Goal: Check status

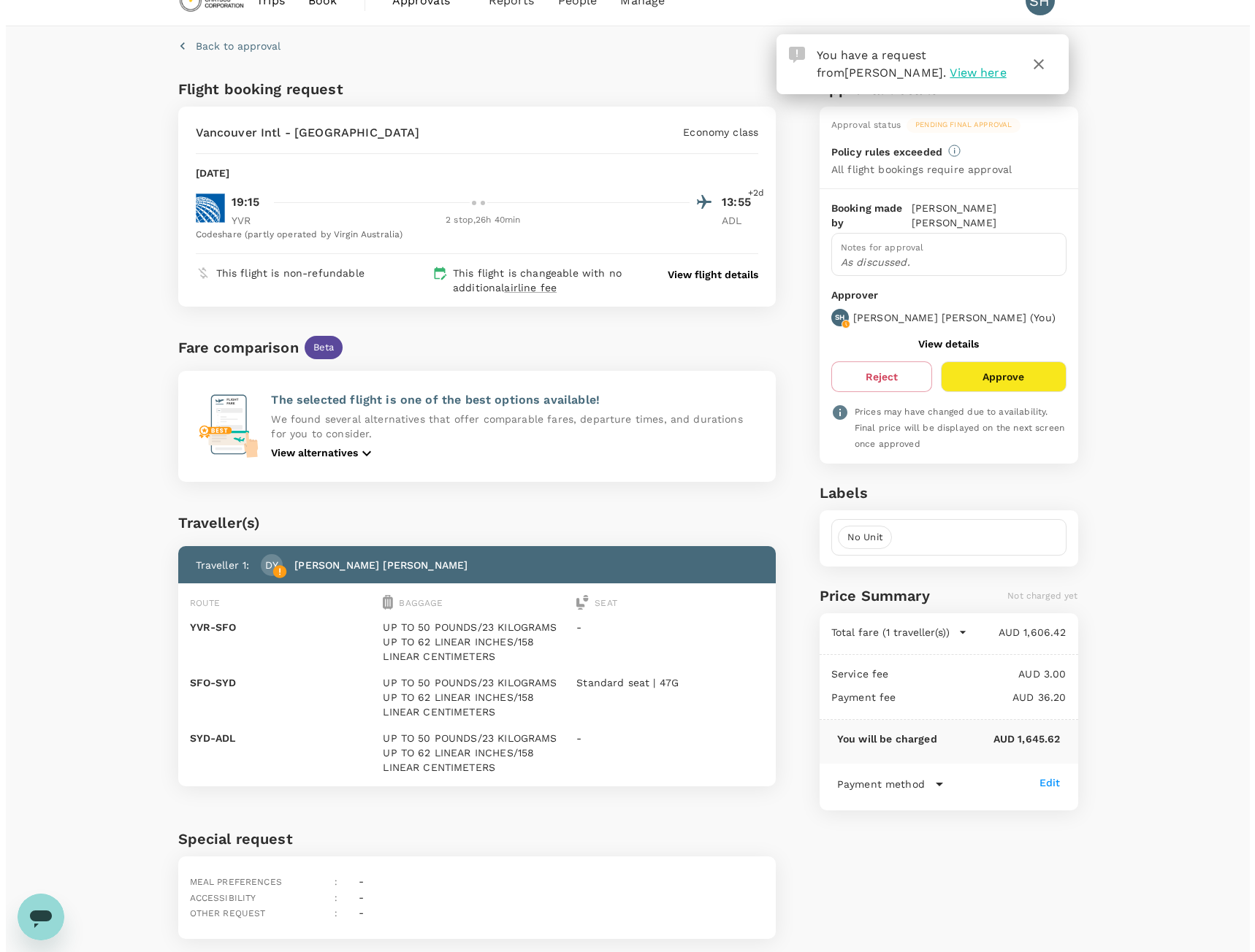
scroll to position [1, 0]
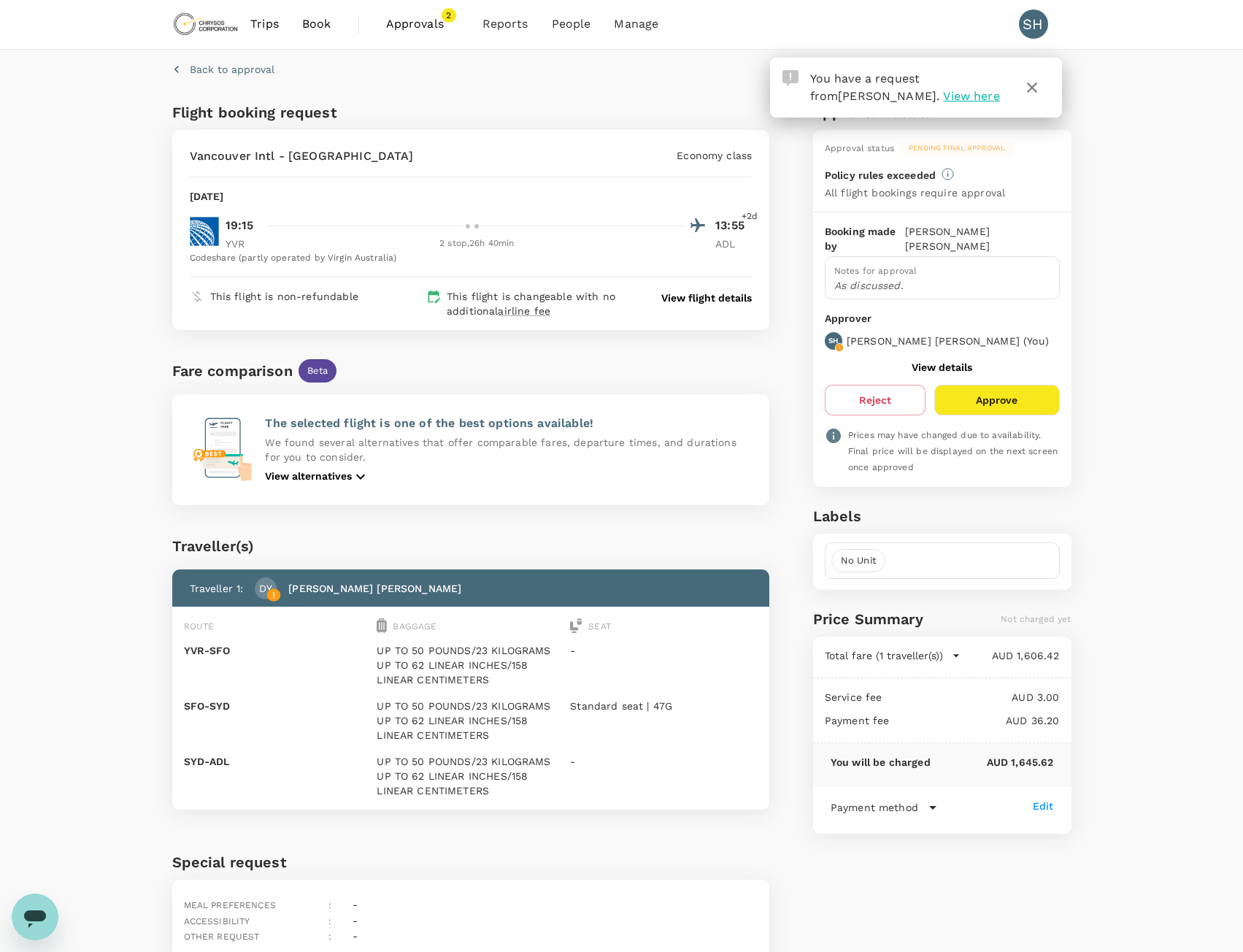
click at [670, 300] on p "View flight details" at bounding box center [707, 297] width 91 height 14
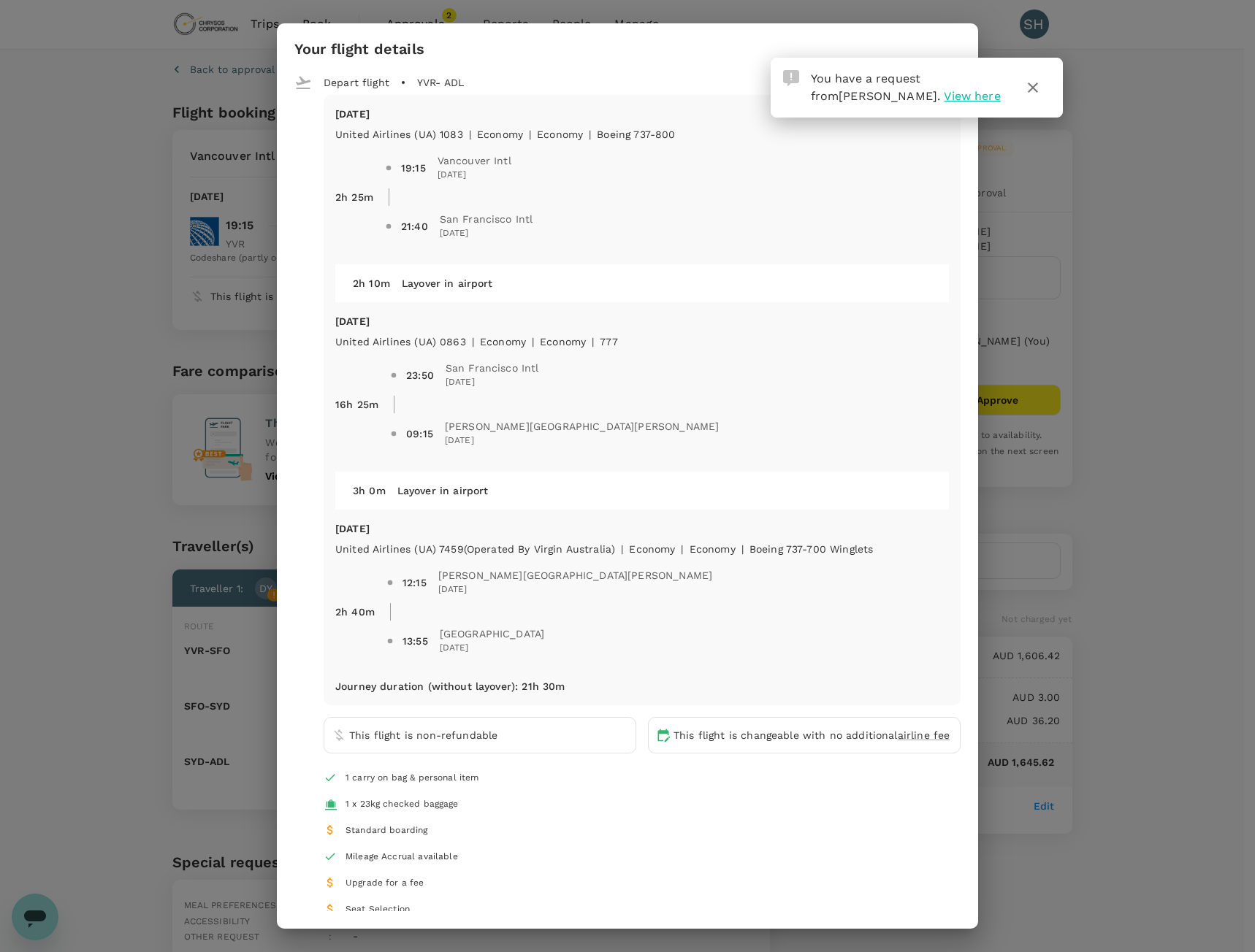
click at [1028, 94] on icon "button" at bounding box center [1032, 88] width 17 height 17
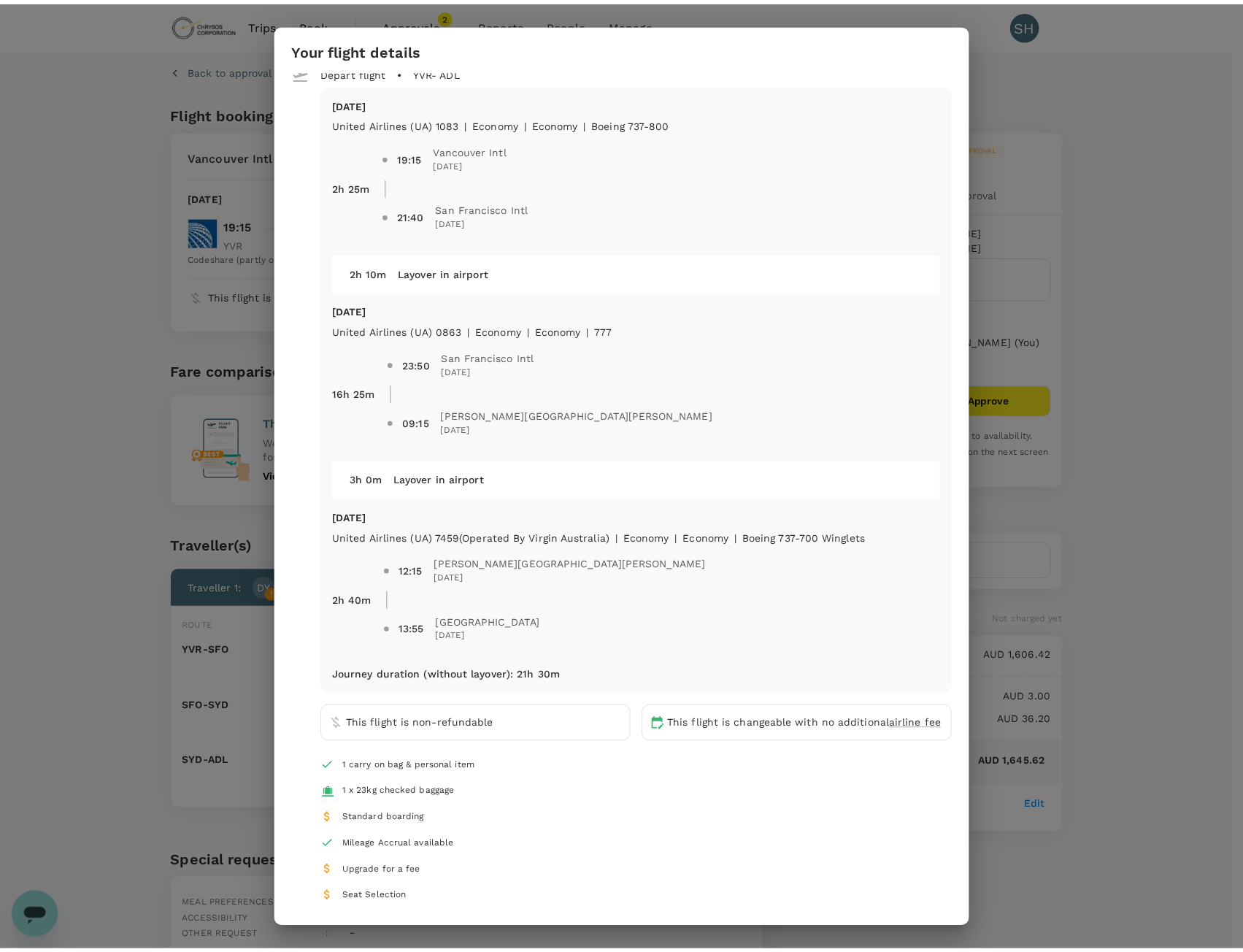
scroll to position [0, 0]
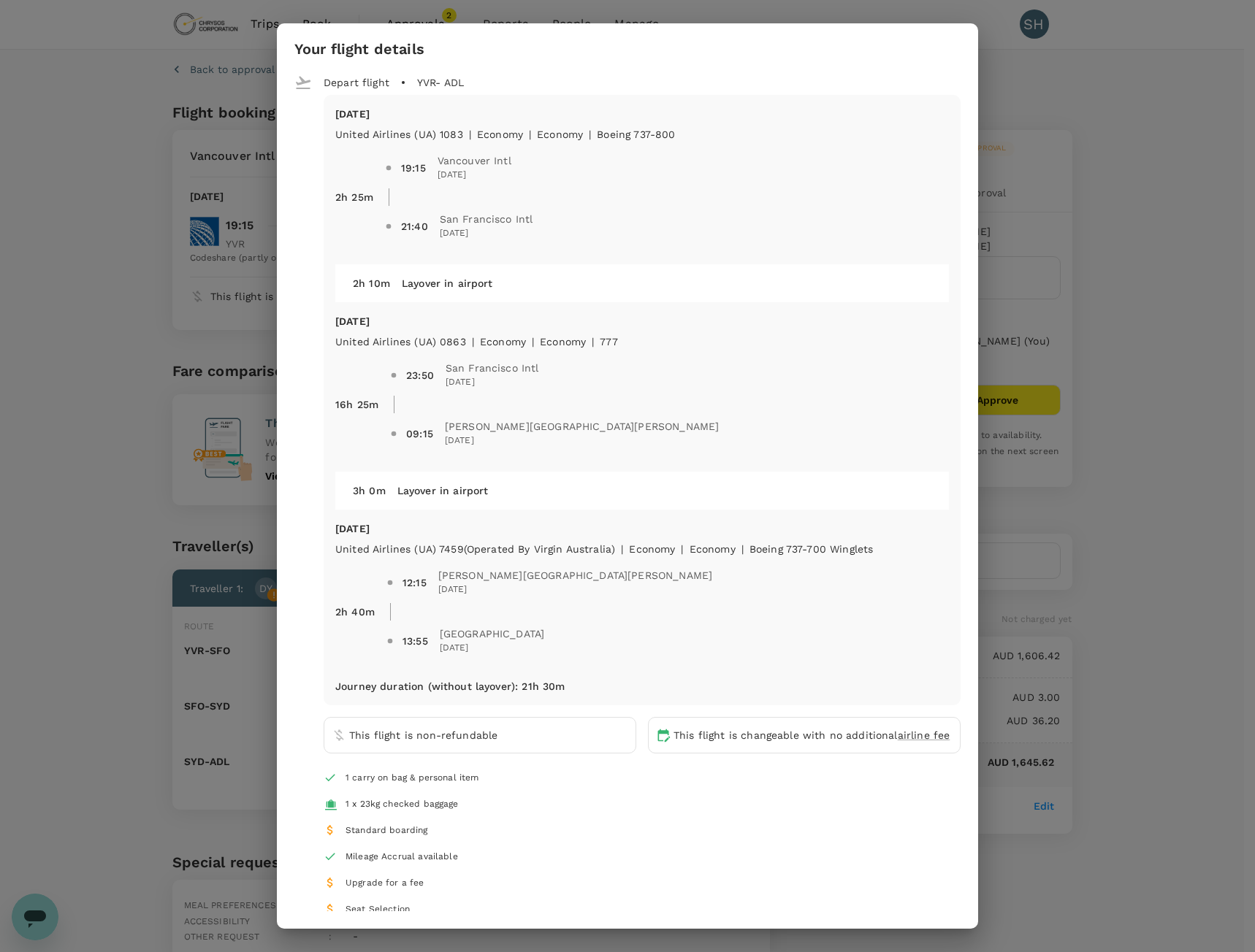
click at [140, 270] on div "Your flight details Depart flight YVR - ADL [DATE] United Airlines (UA) 1083 | …" at bounding box center [627, 476] width 1255 height 952
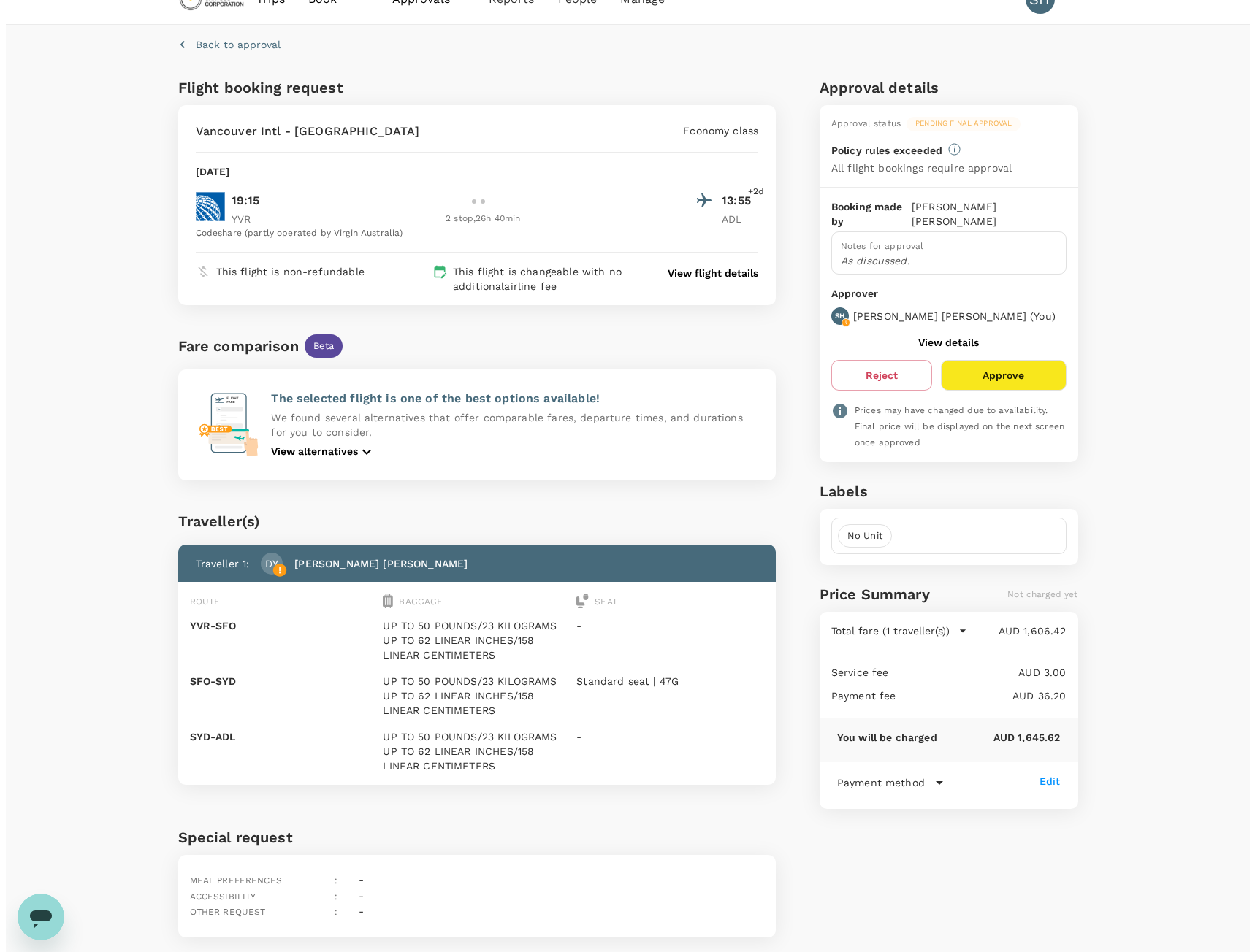
scroll to position [1, 0]
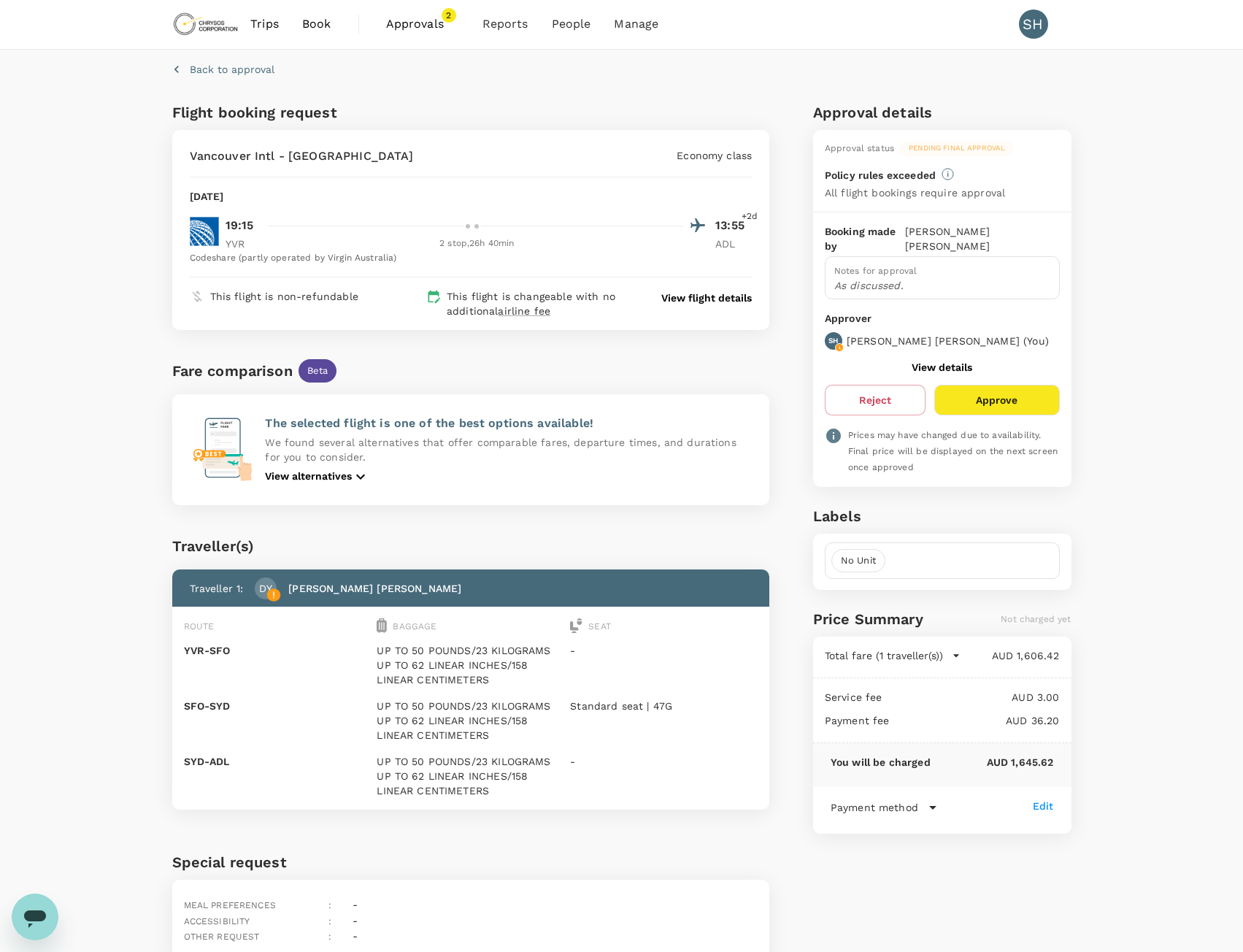
click at [694, 304] on p "View flight details" at bounding box center [707, 297] width 91 height 14
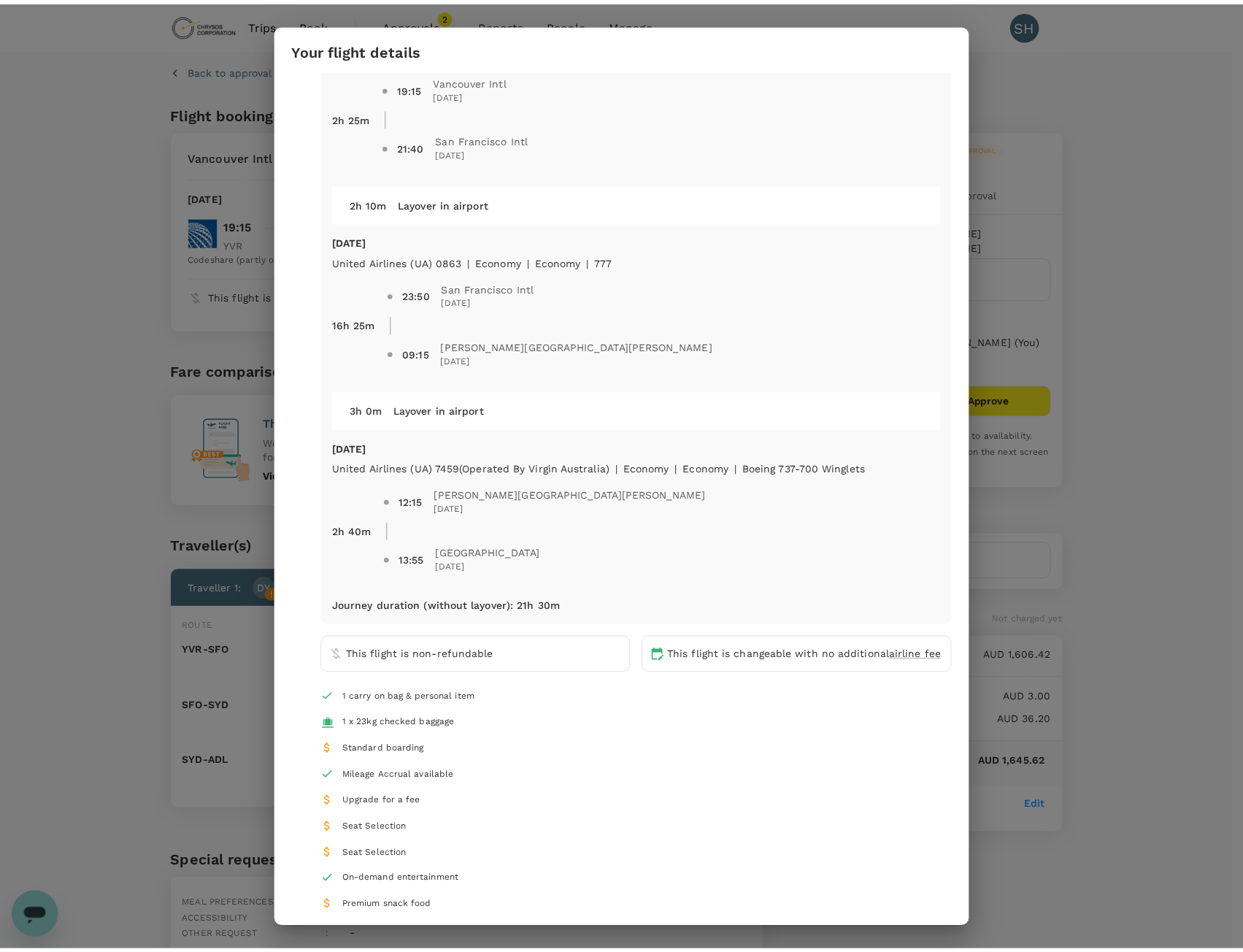
scroll to position [151, 0]
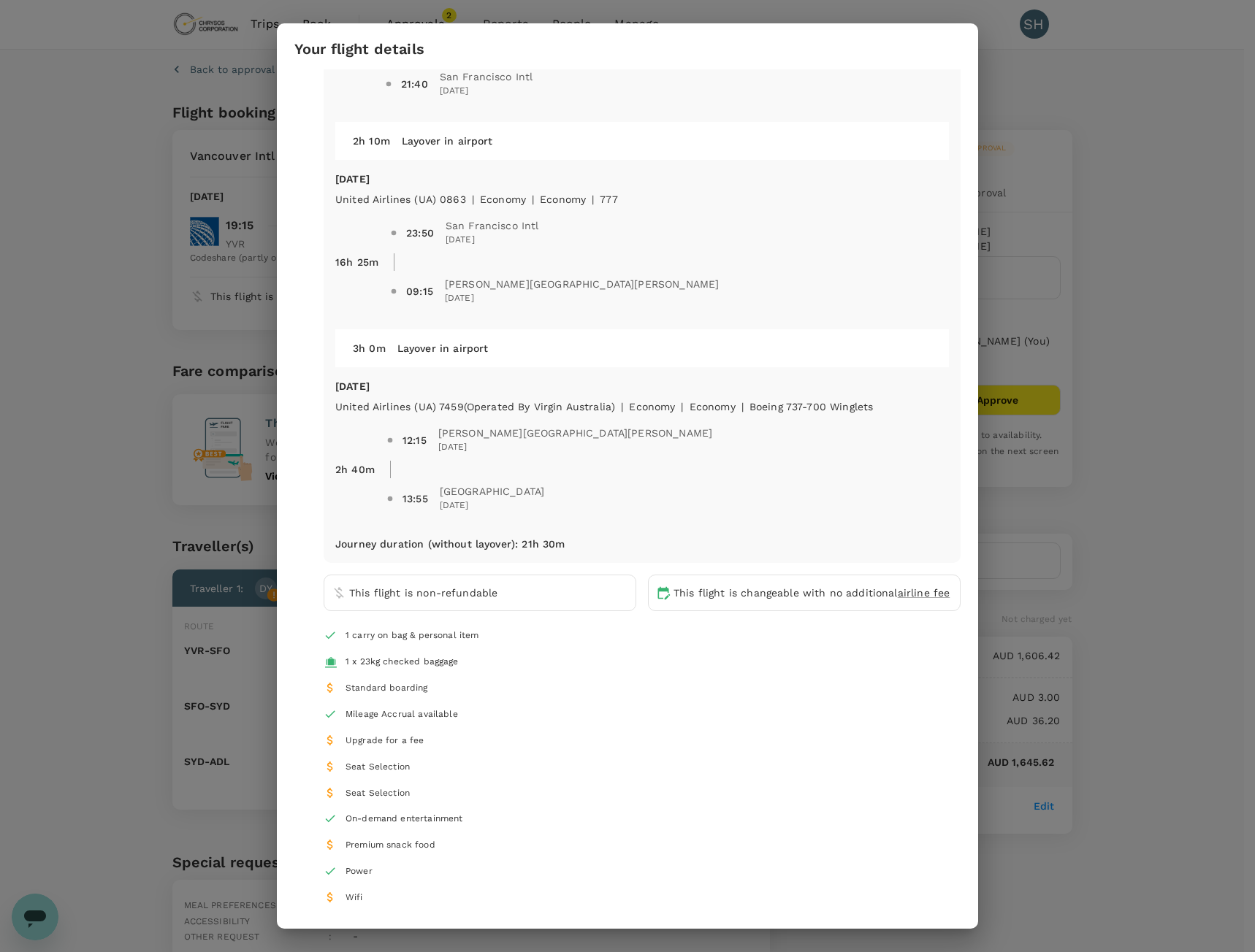
click at [1154, 444] on div "Your flight details Depart flight YVR - ADL [DATE] United Airlines (UA) 1083 | …" at bounding box center [627, 476] width 1255 height 952
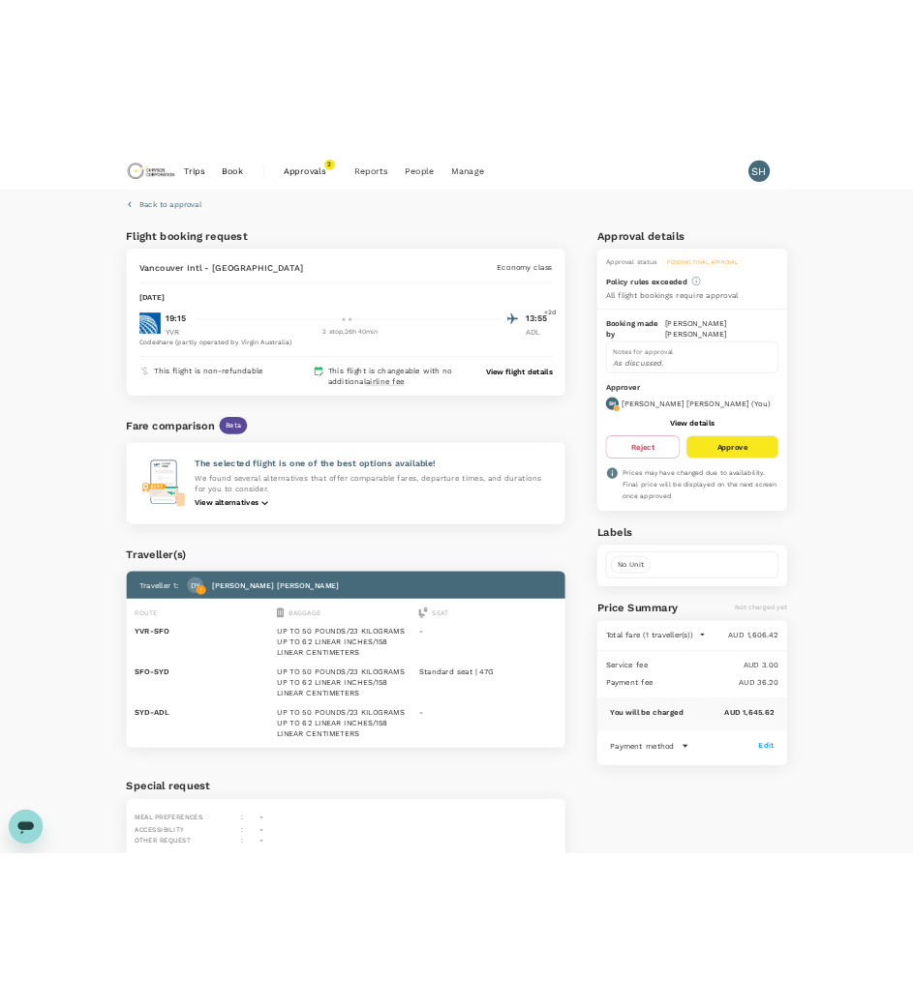
scroll to position [0, 0]
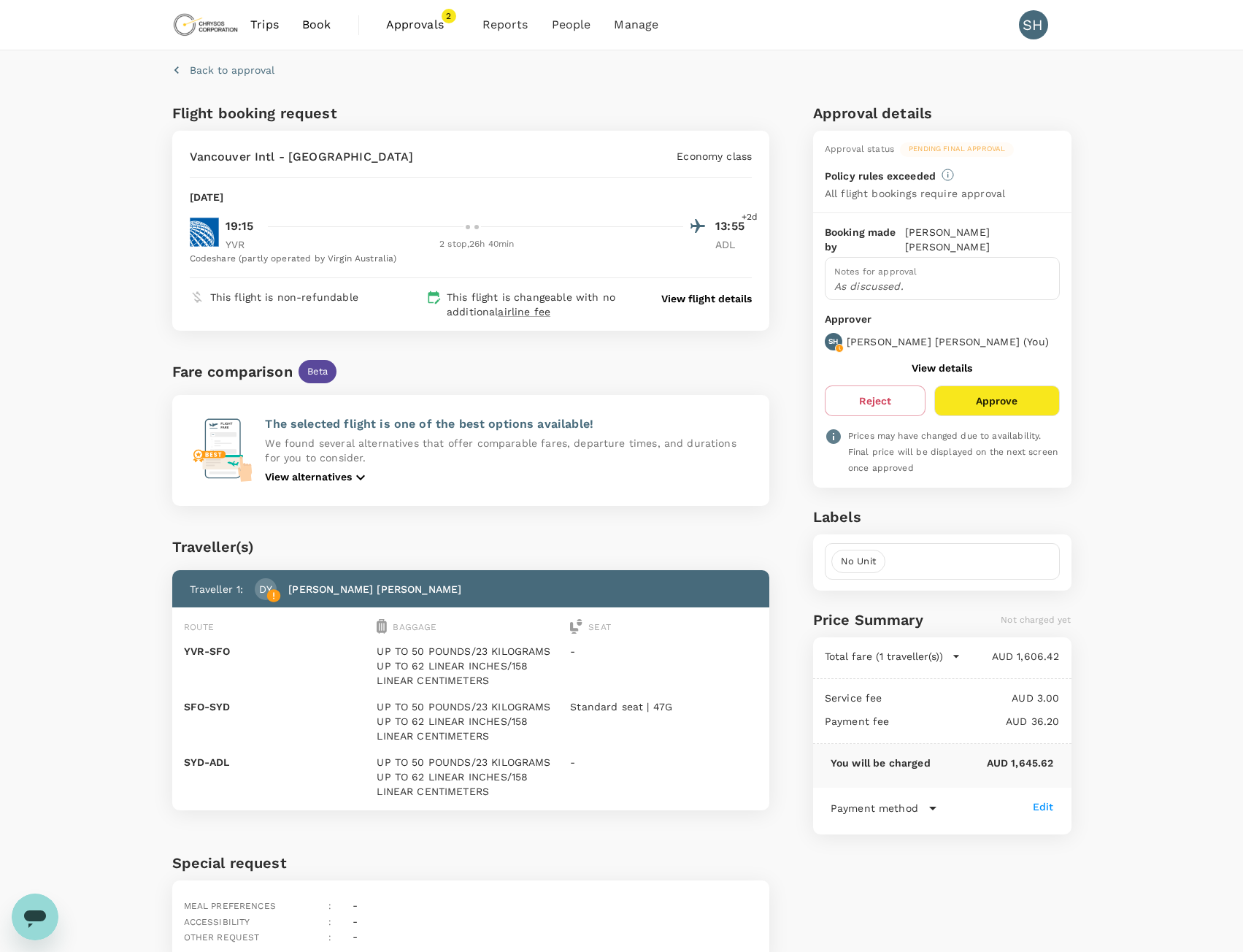
click at [408, 29] on span "Approvals" at bounding box center [422, 24] width 73 height 17
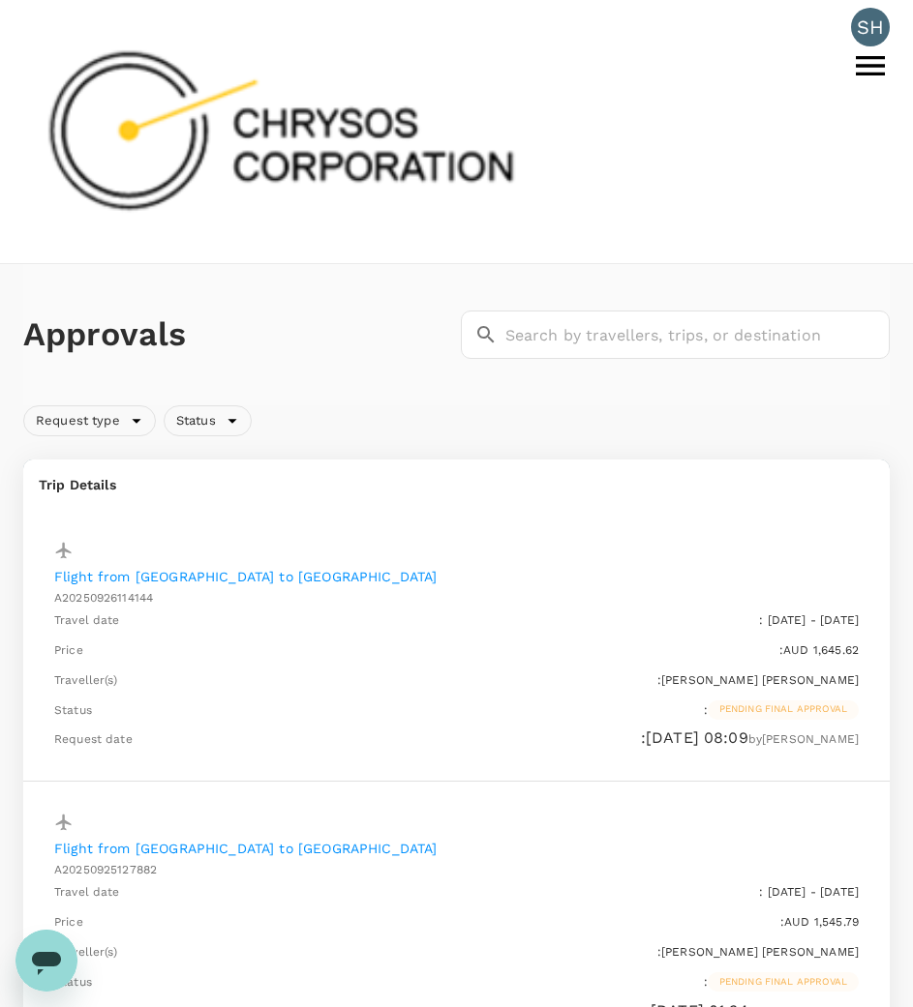
click at [851, 39] on div "SH" at bounding box center [870, 27] width 39 height 39
click at [867, 56] on icon at bounding box center [869, 65] width 29 height 19
